Goal: Transaction & Acquisition: Download file/media

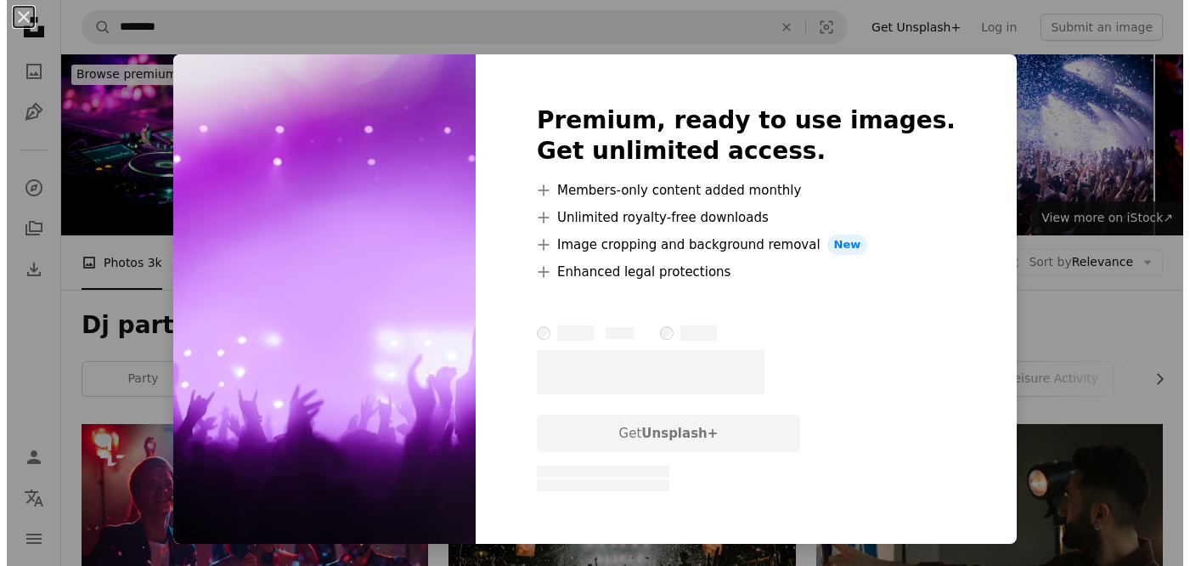
scroll to position [534, 0]
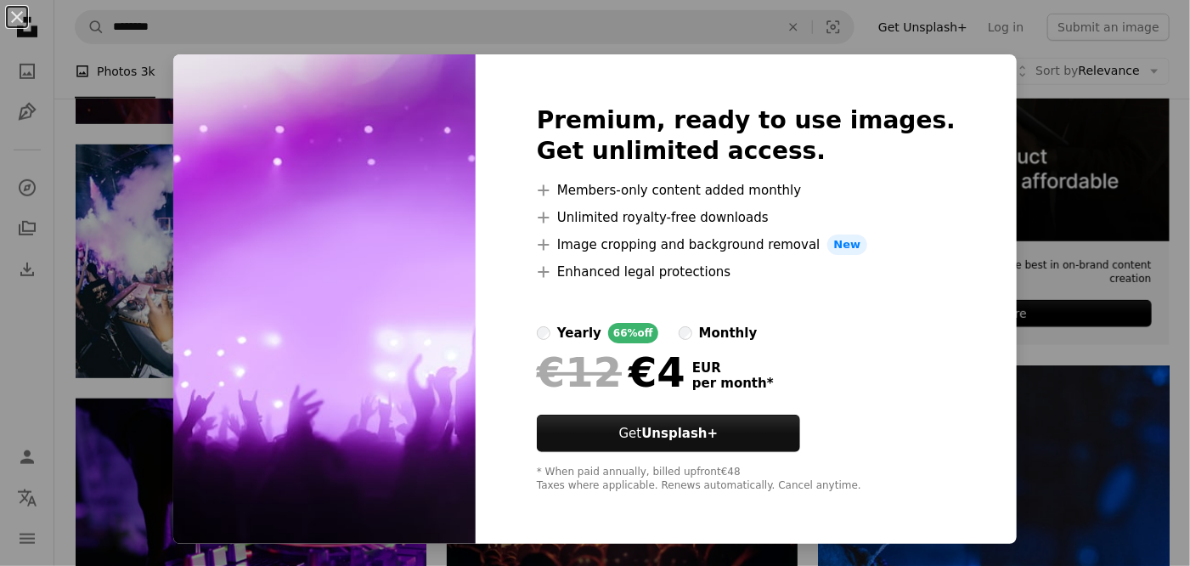
click at [1059, 178] on div "An X shape Premium, ready to use images. Get unlimited access. A plus sign Memb…" at bounding box center [595, 283] width 1190 height 566
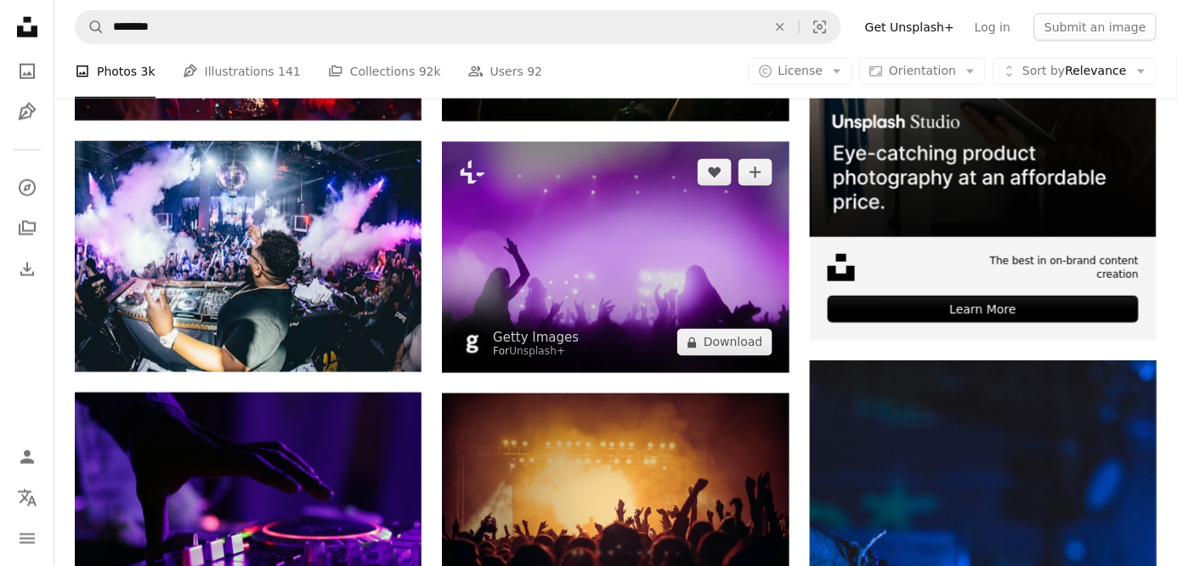
click at [551, 275] on img at bounding box center [615, 257] width 347 height 231
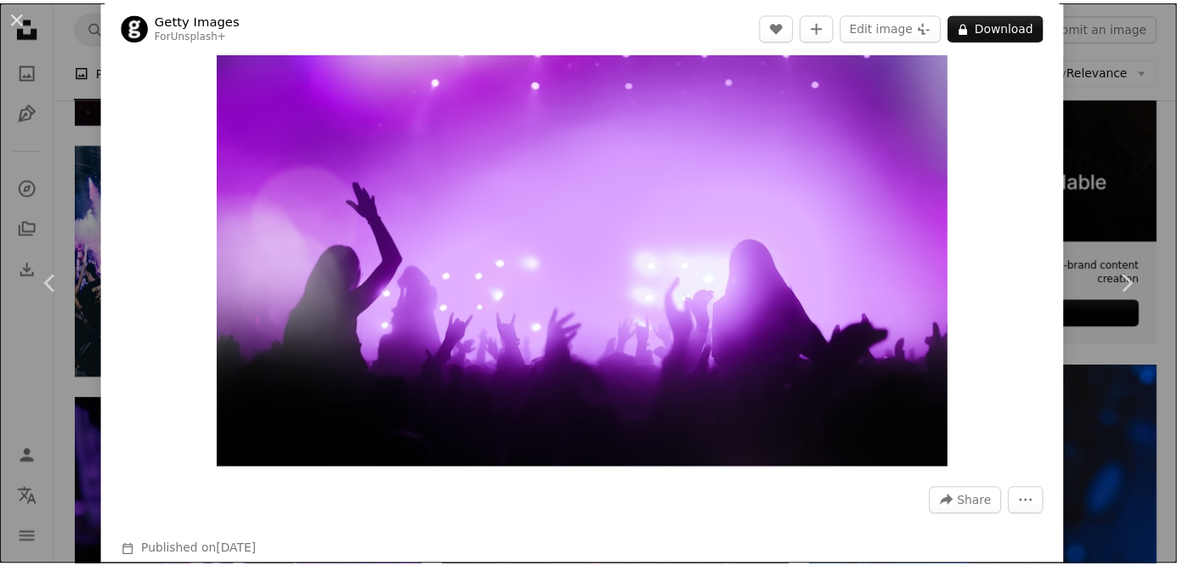
scroll to position [178, 0]
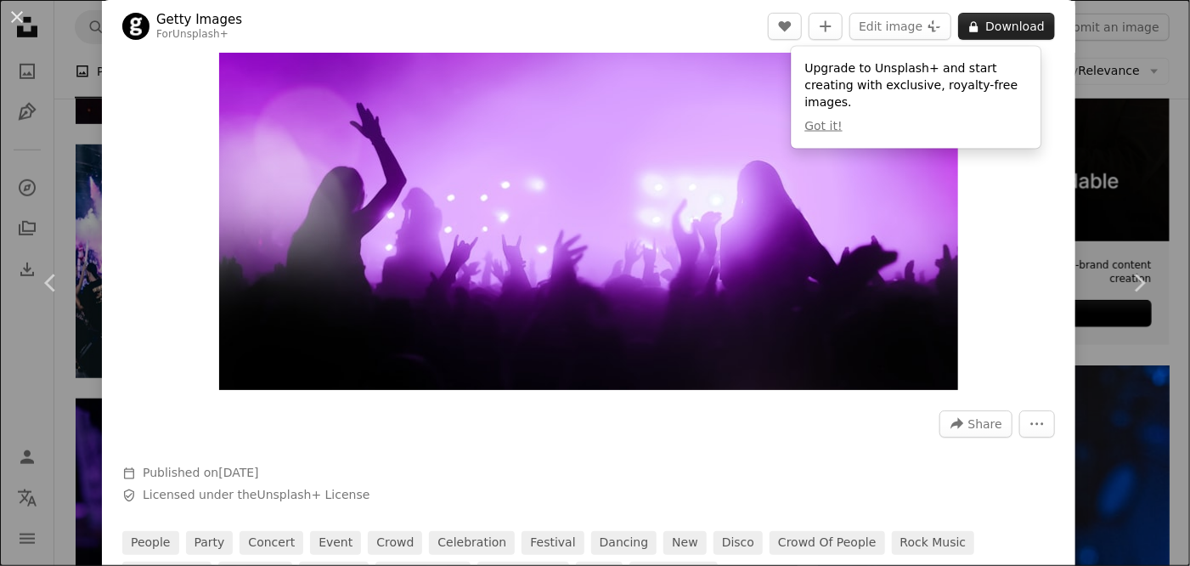
click at [985, 28] on button "A lock Download" at bounding box center [1006, 26] width 97 height 27
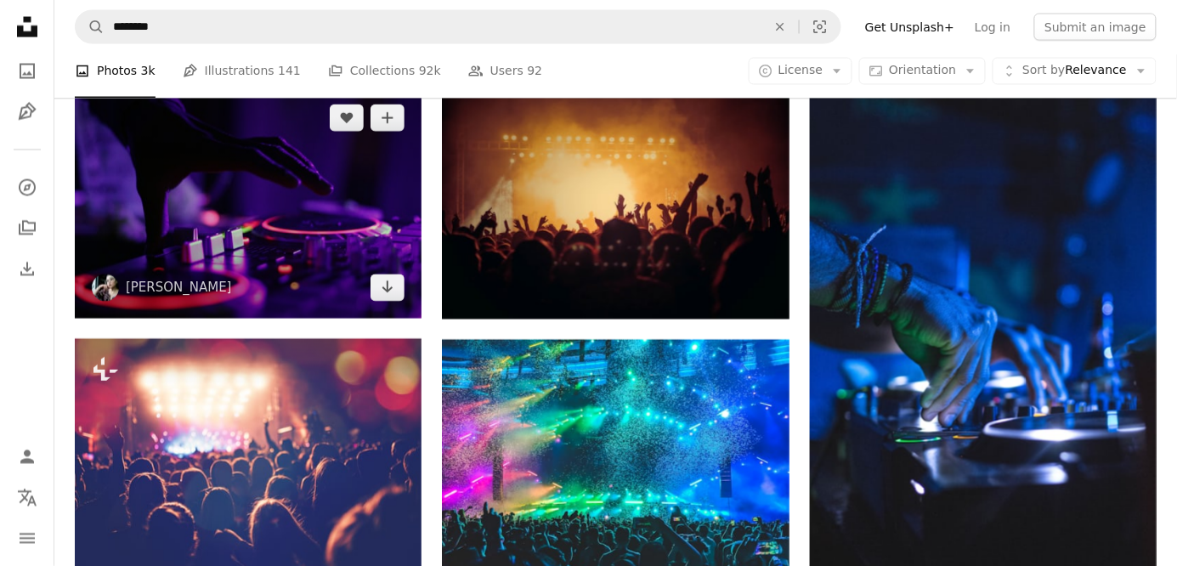
scroll to position [890, 0]
